Goal: Check status: Check status

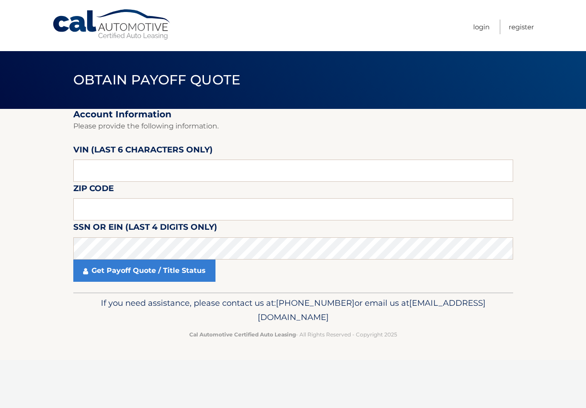
drag, startPoint x: 358, startPoint y: 150, endPoint x: 66, endPoint y: 119, distance: 294.2
click at [358, 150] on fieldset "Account Information Please provide the following information. [PERSON_NAME] (la…" at bounding box center [293, 201] width 440 height 184
click at [394, 185] on fieldset "Account Information Please provide the following information. [PERSON_NAME] (la…" at bounding box center [293, 201] width 440 height 184
click at [136, 165] on input "text" at bounding box center [293, 171] width 440 height 22
drag, startPoint x: 136, startPoint y: 216, endPoint x: 136, endPoint y: 211, distance: 5.0
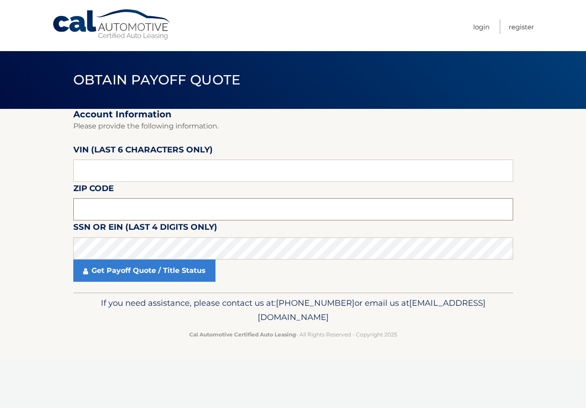
click at [136, 215] on input "text" at bounding box center [293, 209] width 440 height 22
type input "07060"
click at [313, 190] on fieldset "Account Information Please provide the following information. [PERSON_NAME] (la…" at bounding box center [293, 201] width 440 height 184
click at [207, 236] on label "SSN or EIN (last 4 digits only)" at bounding box center [145, 228] width 144 height 16
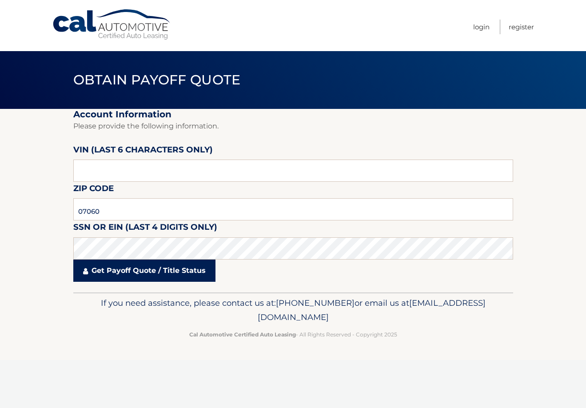
click at [196, 260] on link "Get Payoff Quote / Title Status" at bounding box center [144, 271] width 142 height 22
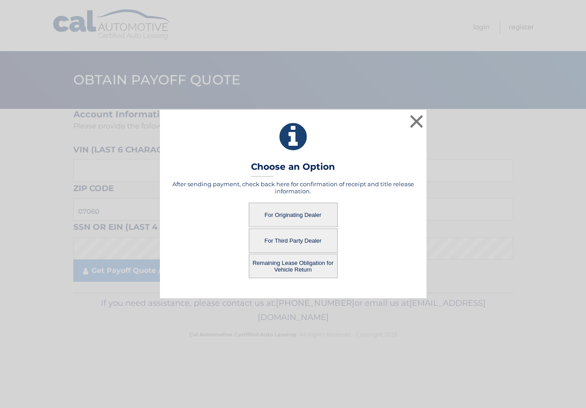
click at [284, 210] on button "For Originating Dealer" at bounding box center [293, 215] width 89 height 24
click at [319, 210] on button "For Originating Dealer" at bounding box center [293, 215] width 89 height 24
